Goal: Find contact information: Find contact information

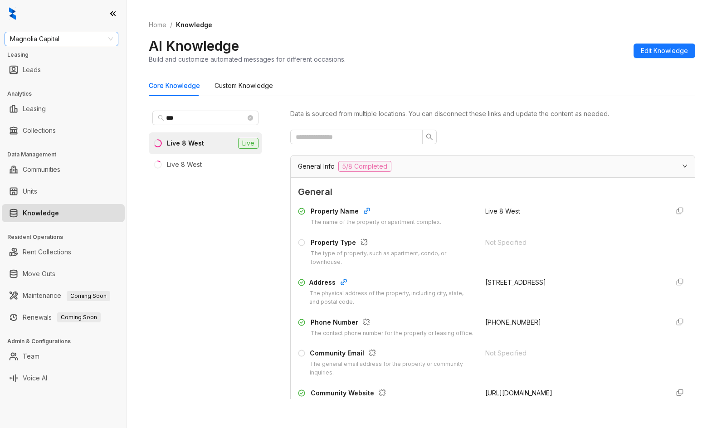
click at [61, 38] on span "Magnolia Capital" at bounding box center [61, 39] width 103 height 14
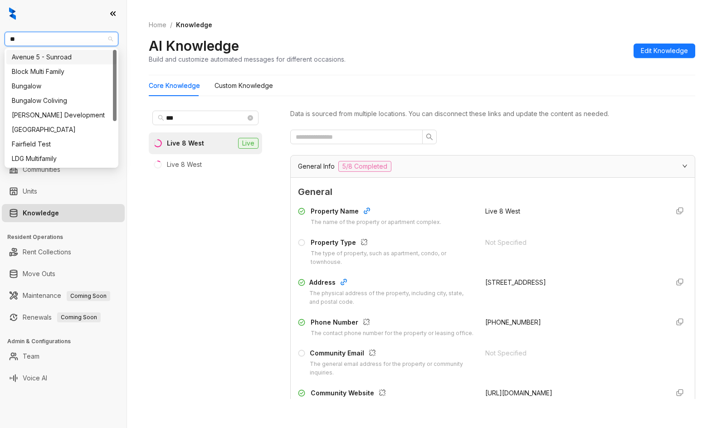
type input "***"
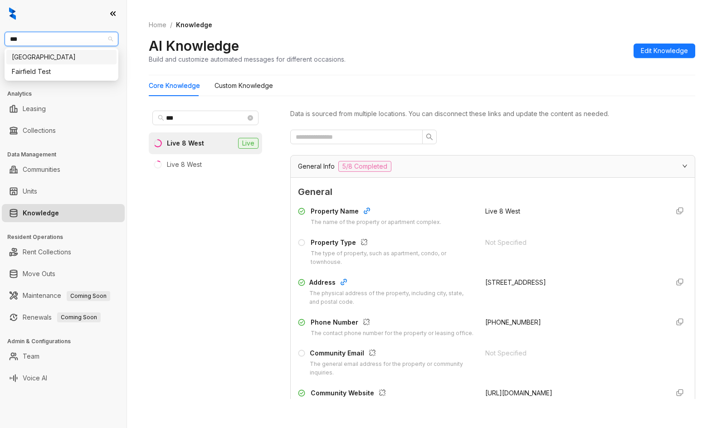
click at [57, 57] on div "[GEOGRAPHIC_DATA]" at bounding box center [61, 57] width 99 height 10
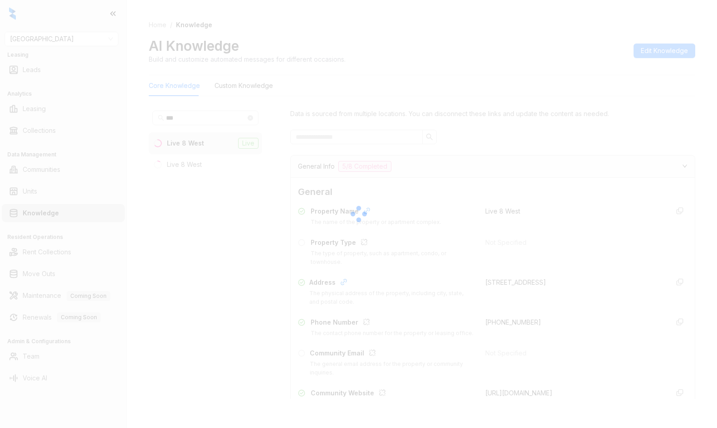
click at [396, 125] on div at bounding box center [358, 214] width 717 height 428
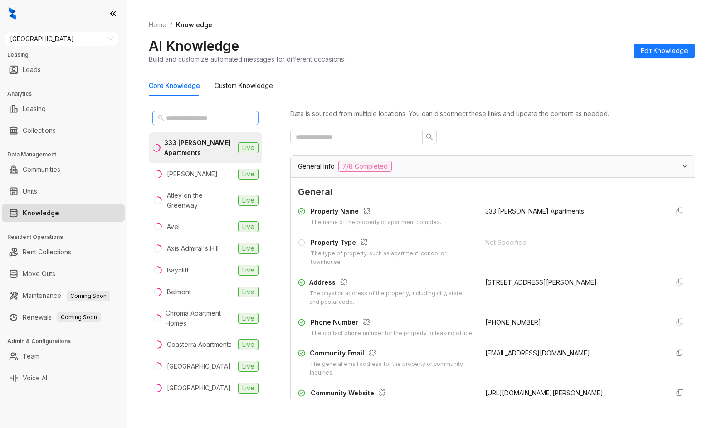
click at [248, 115] on span at bounding box center [250, 118] width 5 height 10
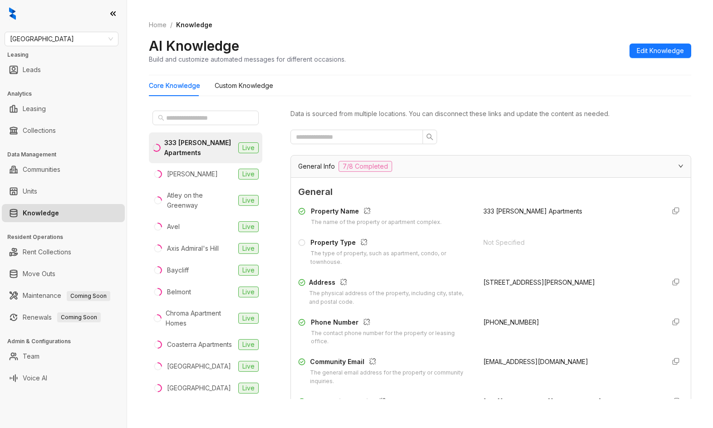
click at [197, 108] on div at bounding box center [205, 118] width 113 height 22
click at [199, 115] on input "text" at bounding box center [206, 118] width 80 height 10
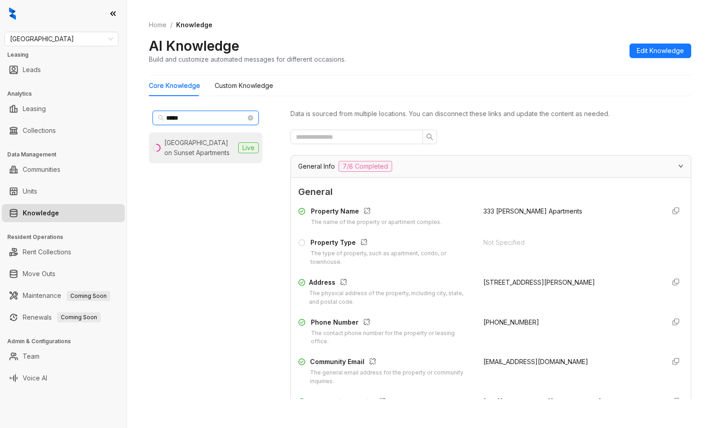
type input "****"
click at [208, 145] on div "[GEOGRAPHIC_DATA] on Sunset Apartments" at bounding box center [199, 148] width 70 height 20
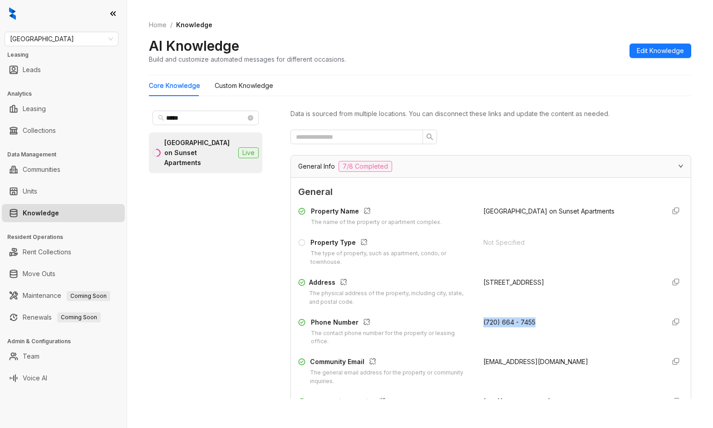
drag, startPoint x: 473, startPoint y: 328, endPoint x: 549, endPoint y: 328, distance: 76.7
click at [549, 328] on div "Phone Number The contact phone number for the property or leasing office. (720)…" at bounding box center [490, 332] width 385 height 29
copy span "(720) 664 - 7455"
